Goal: Find specific fact: Find specific page/section

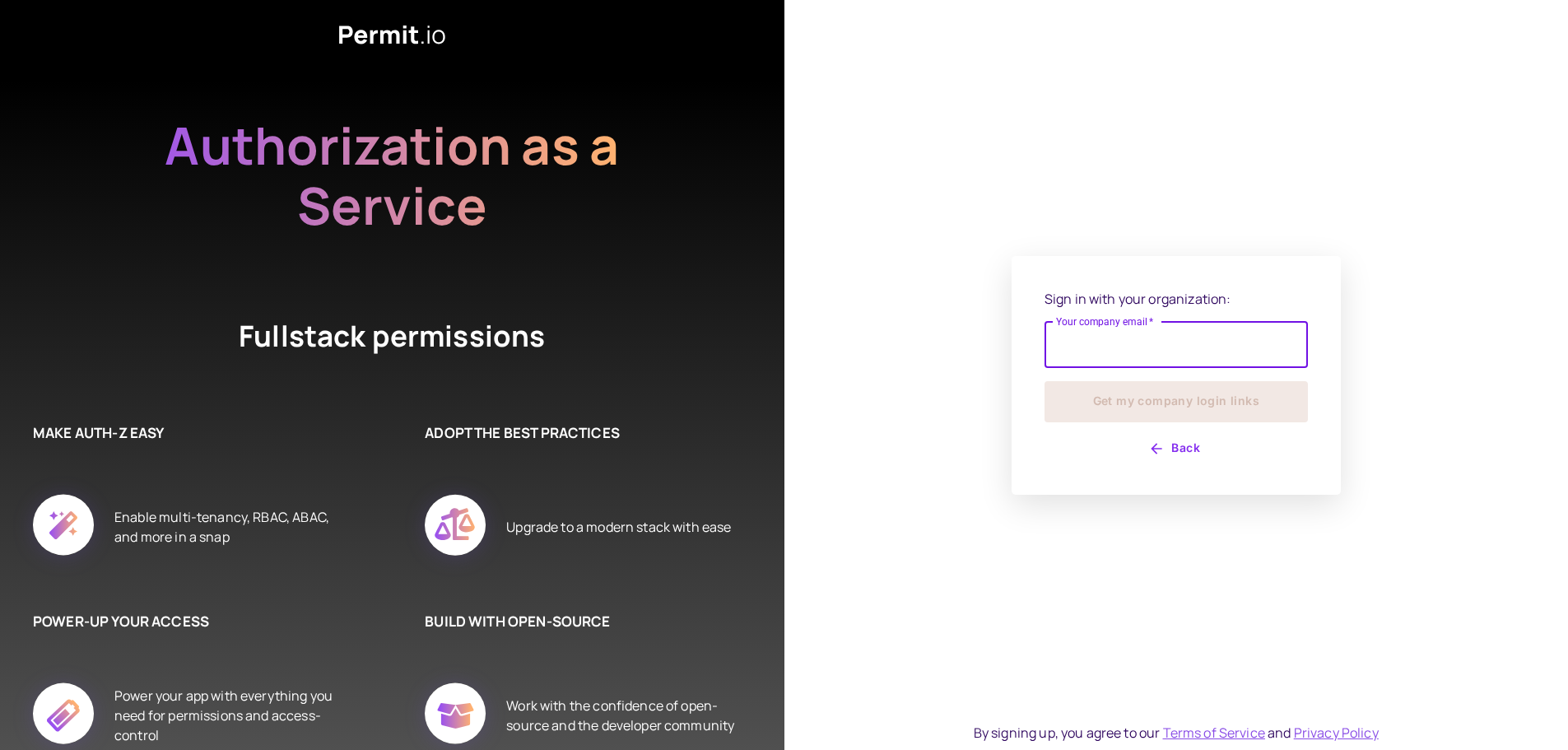
click at [1074, 344] on input "Your company email   *" at bounding box center [1176, 345] width 263 height 46
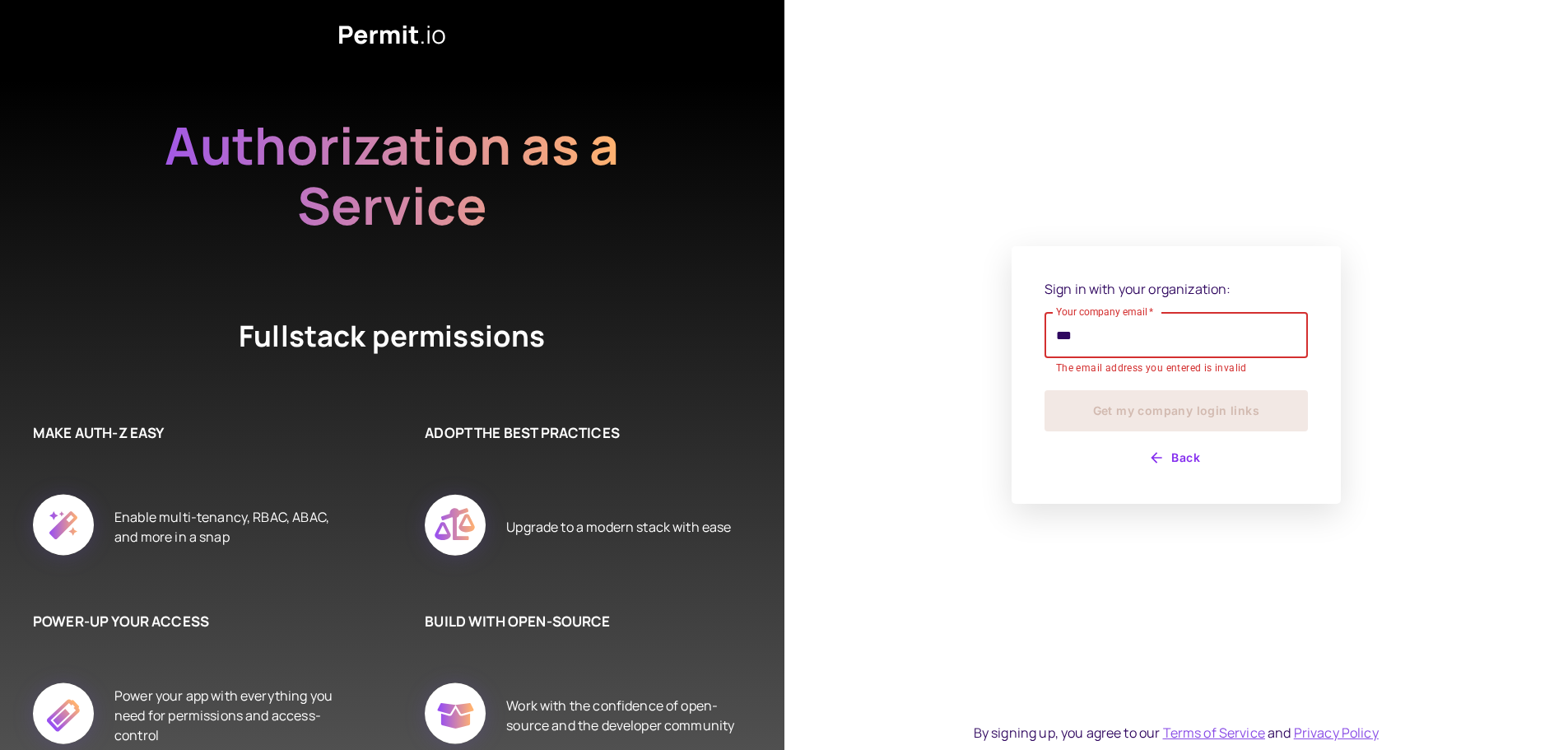
type input "**********"
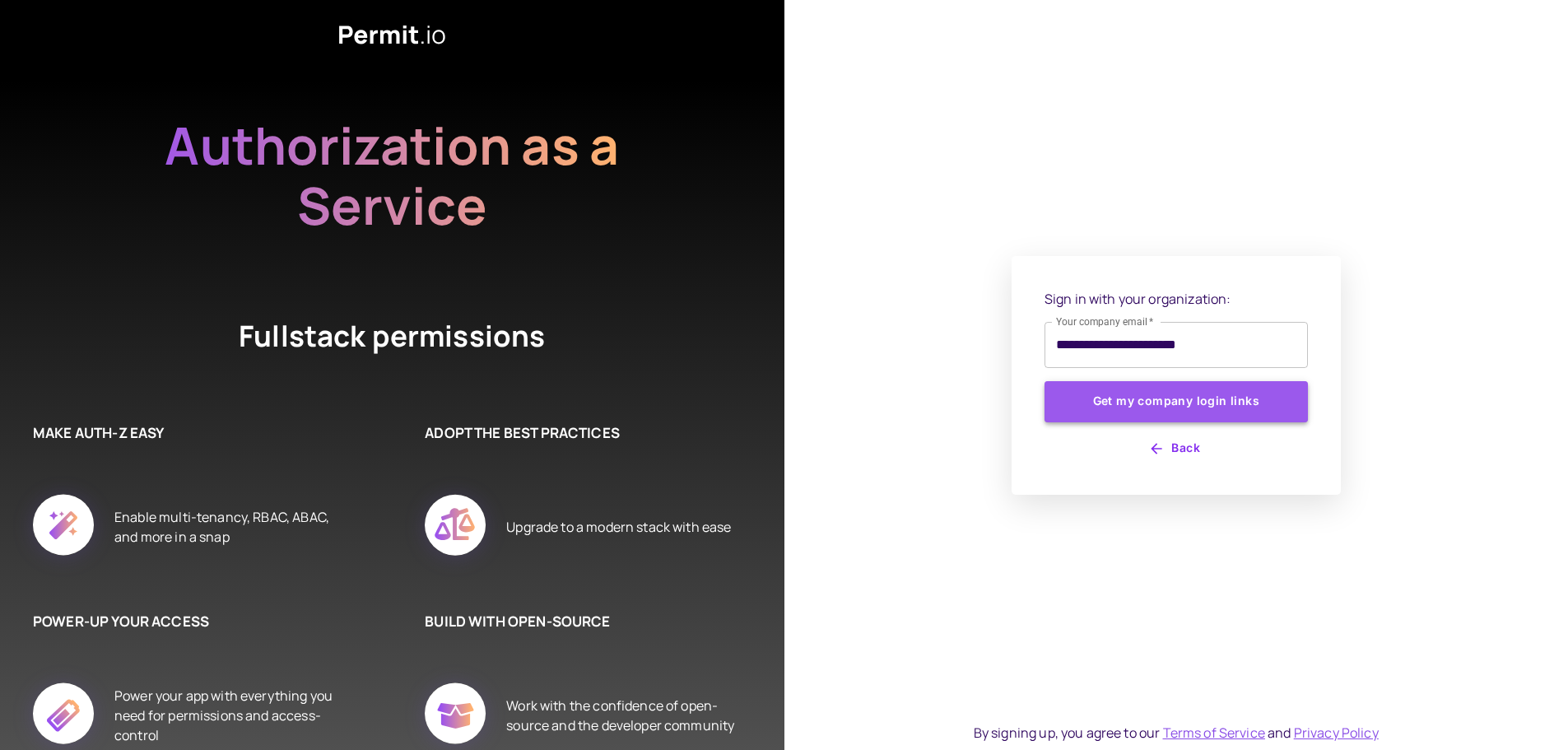
click at [1163, 406] on button "Get my company login links" at bounding box center [1176, 401] width 263 height 42
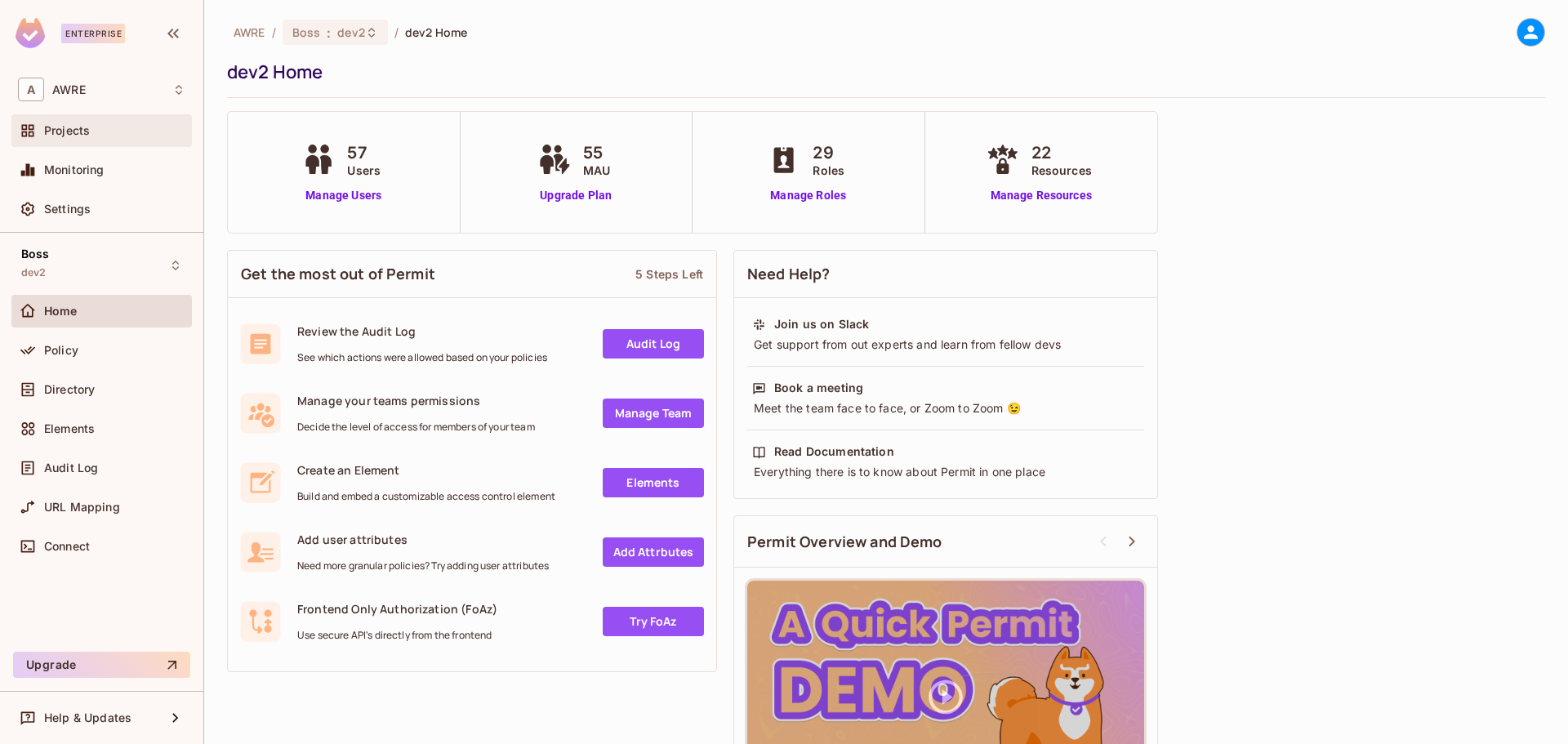
click at [72, 136] on span "Projects" at bounding box center [67, 130] width 46 height 13
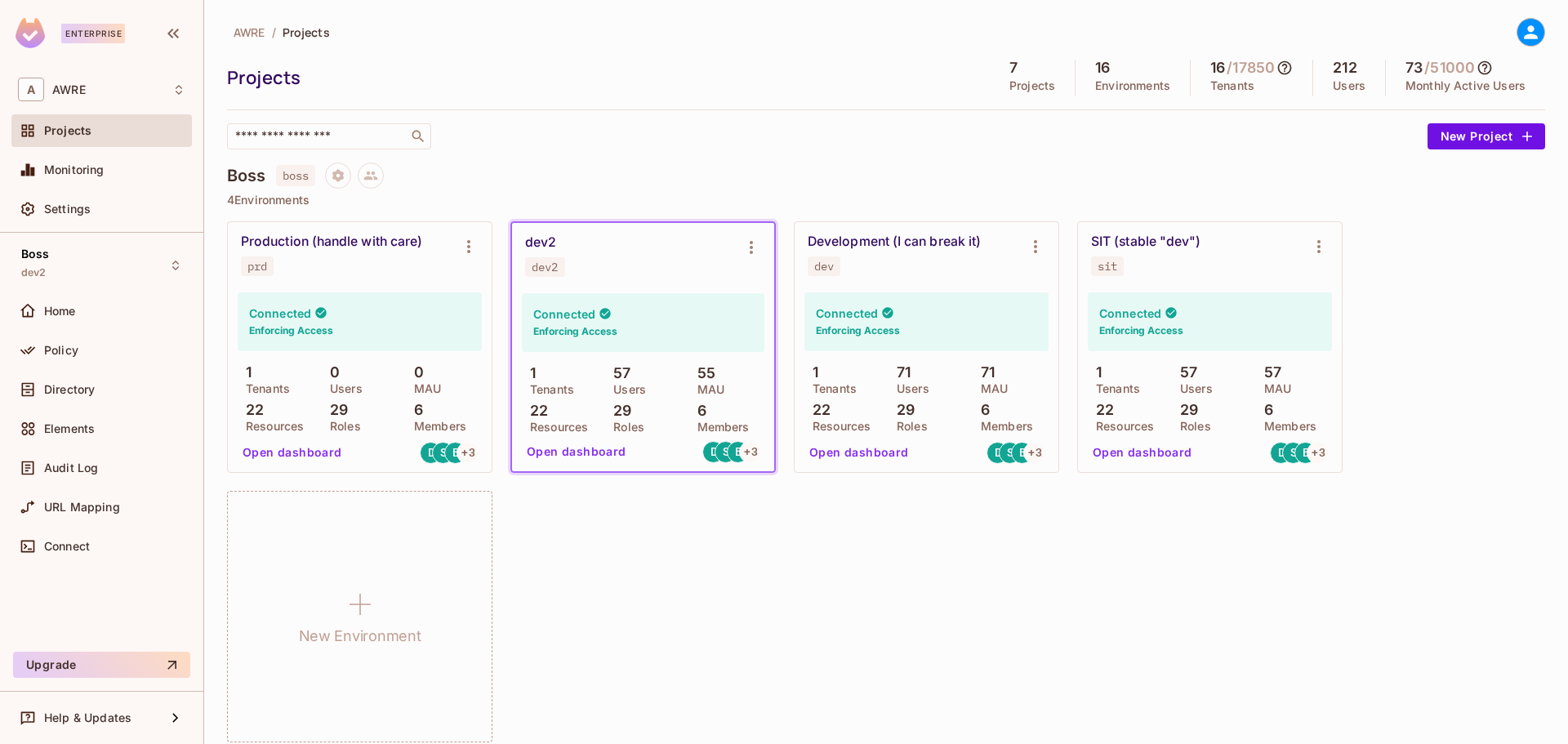
click at [902, 264] on div "Development (I can break it) dev" at bounding box center [913, 255] width 212 height 42
click at [108, 264] on div "Boss dev2" at bounding box center [101, 264] width 181 height 45
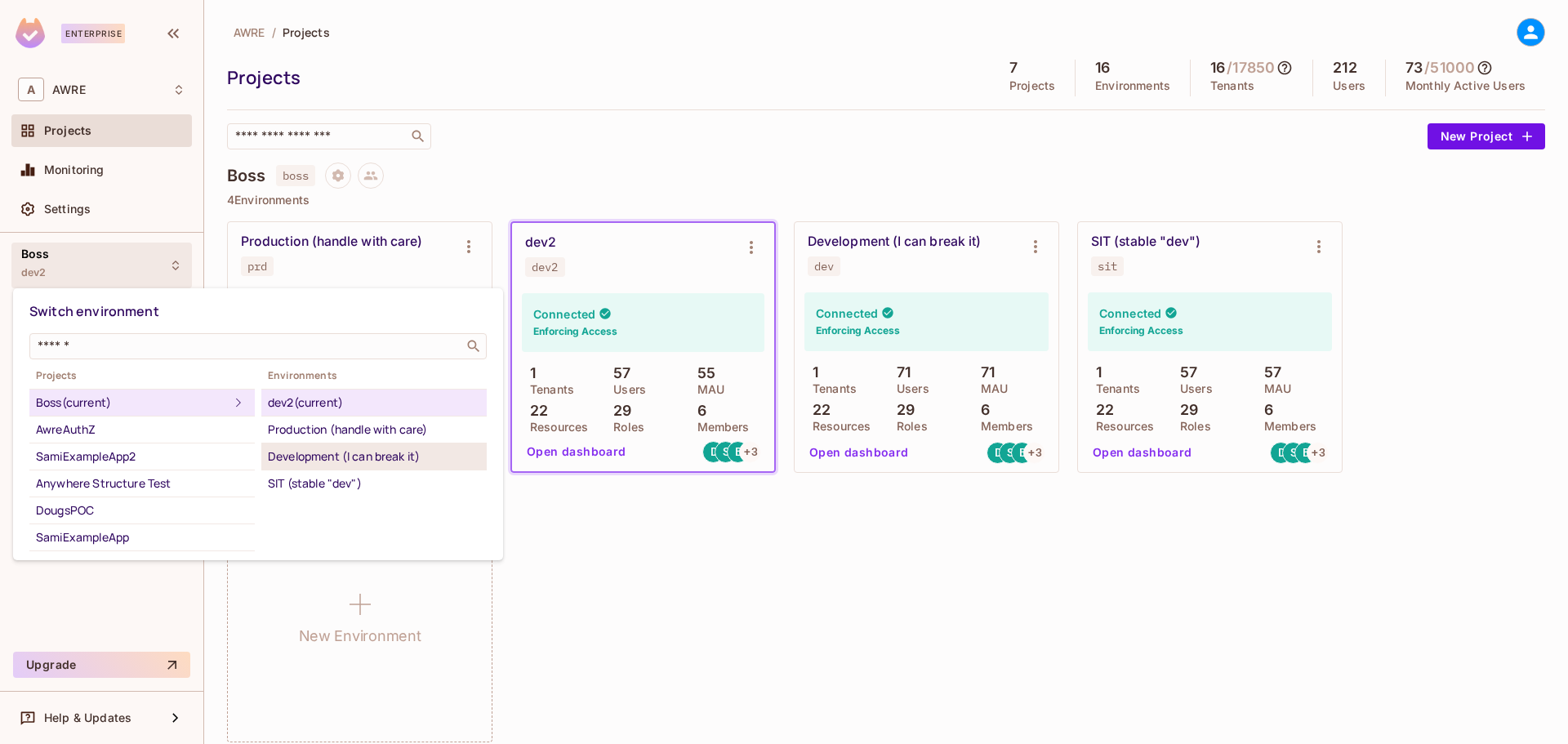
click at [316, 454] on div "Development (I can break it)" at bounding box center [373, 456] width 212 height 19
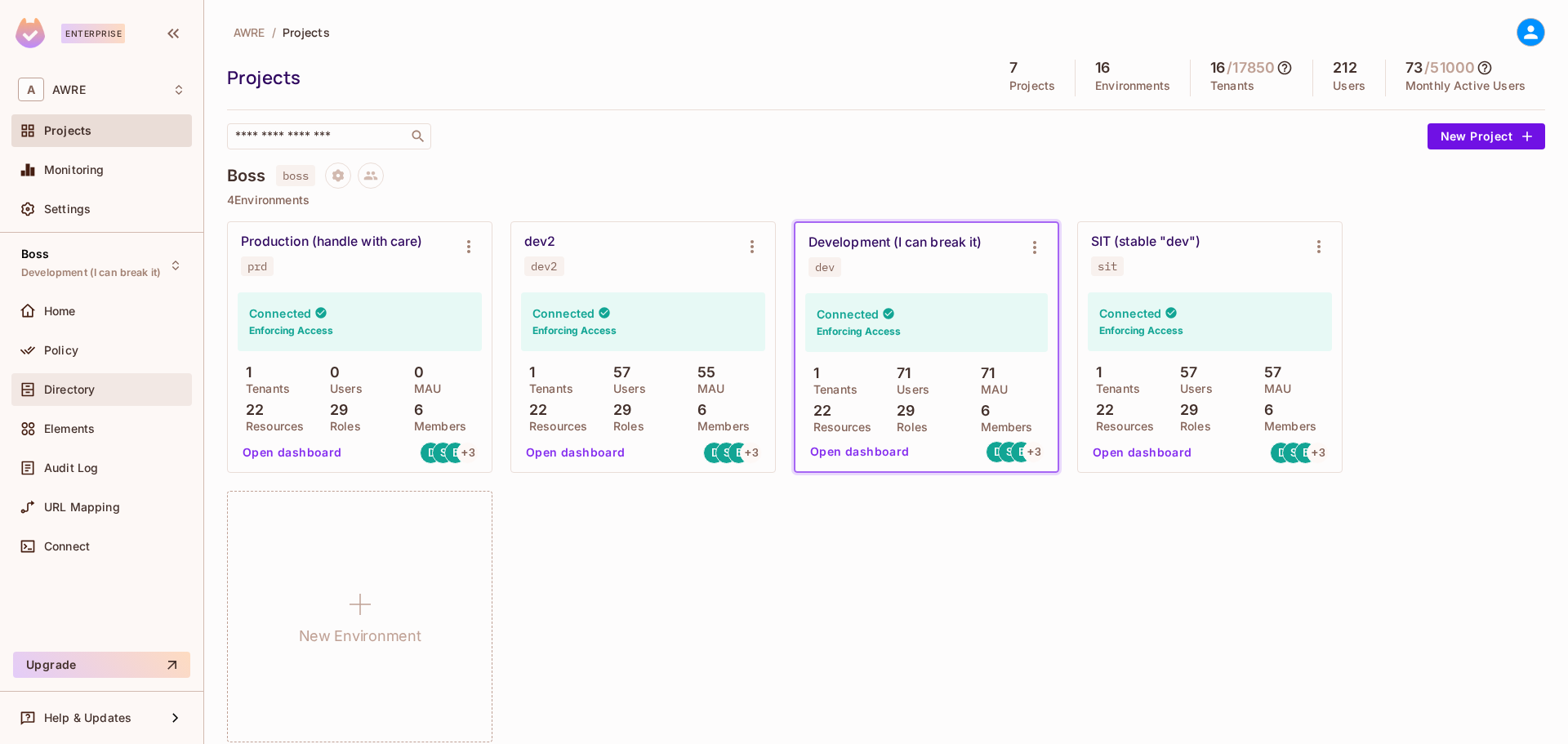
click at [72, 384] on span "Directory" at bounding box center [69, 390] width 50 height 13
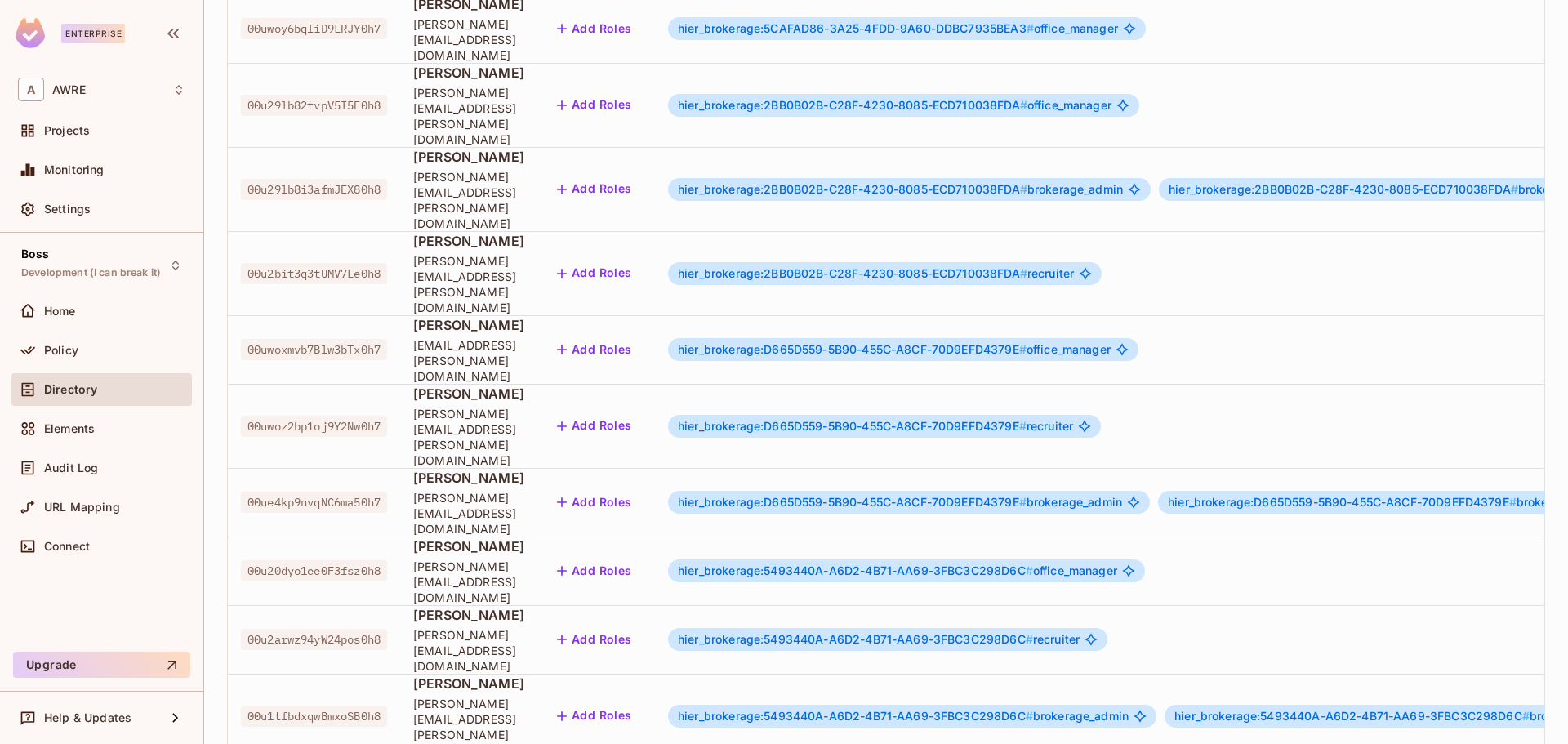
scroll to position [409, 0]
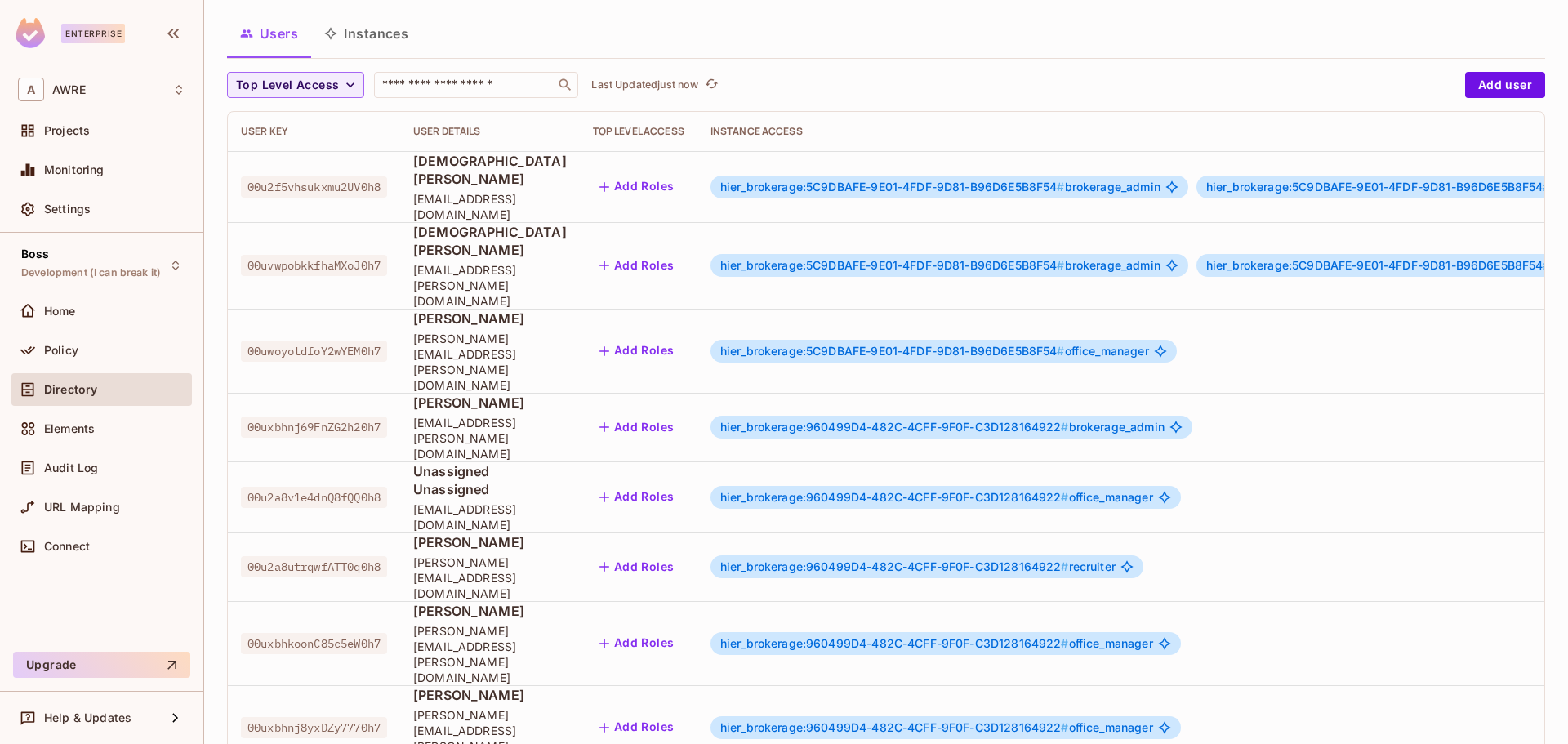
scroll to position [0, 0]
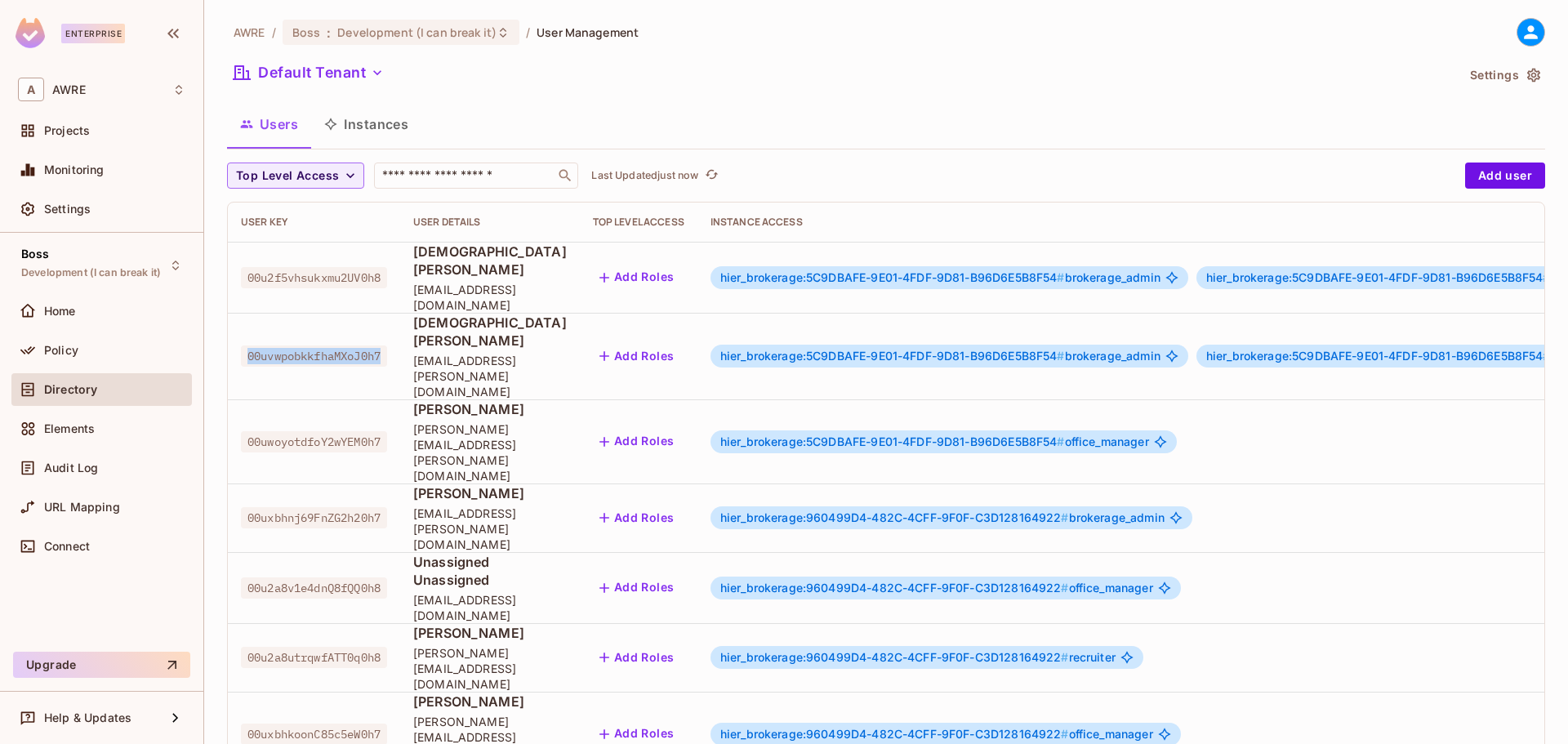
drag, startPoint x: 249, startPoint y: 318, endPoint x: 387, endPoint y: 325, distance: 138.2
click at [387, 346] on span "00uvwpobkkfhaMXoJ0h7" at bounding box center [314, 356] width 146 height 21
copy span "00uvwpobkkfhaMXoJ0h7"
